Goal: Transaction & Acquisition: Subscribe to service/newsletter

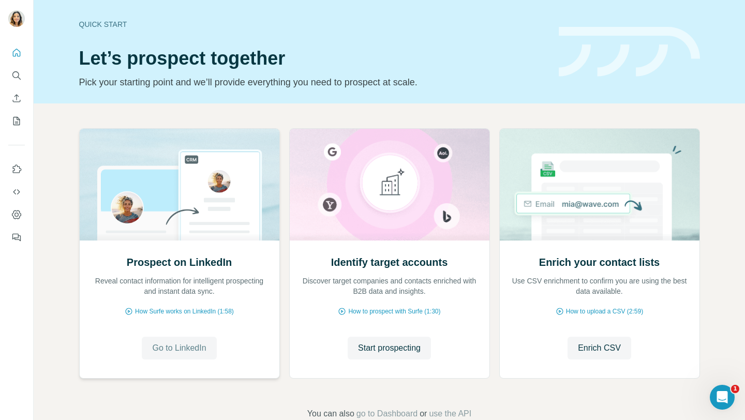
click at [172, 348] on span "Go to LinkedIn" at bounding box center [179, 348] width 54 height 12
